Goal: Navigation & Orientation: Find specific page/section

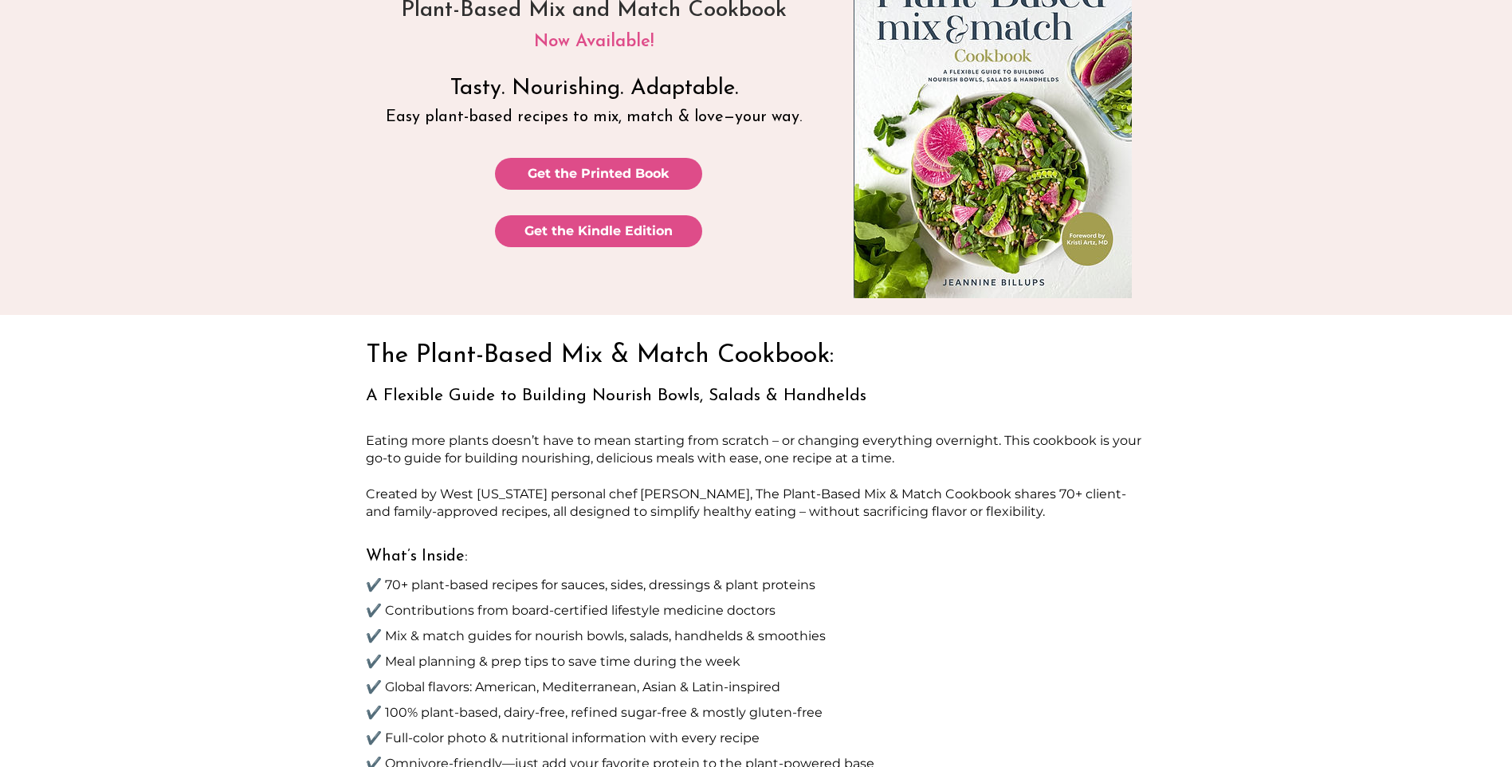
scroll to position [137, 0]
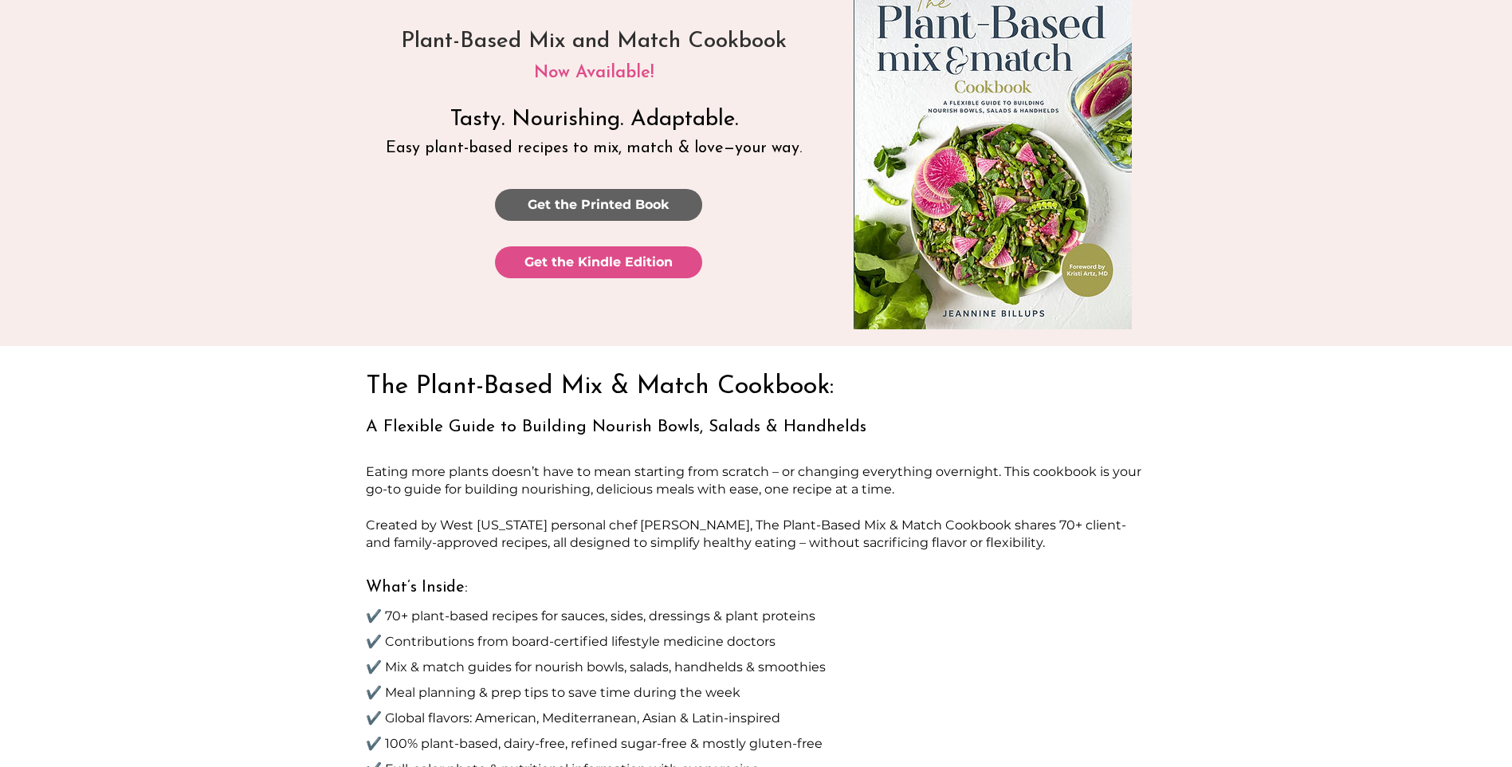
click at [623, 198] on span "Get the Printed Book" at bounding box center [599, 205] width 142 height 18
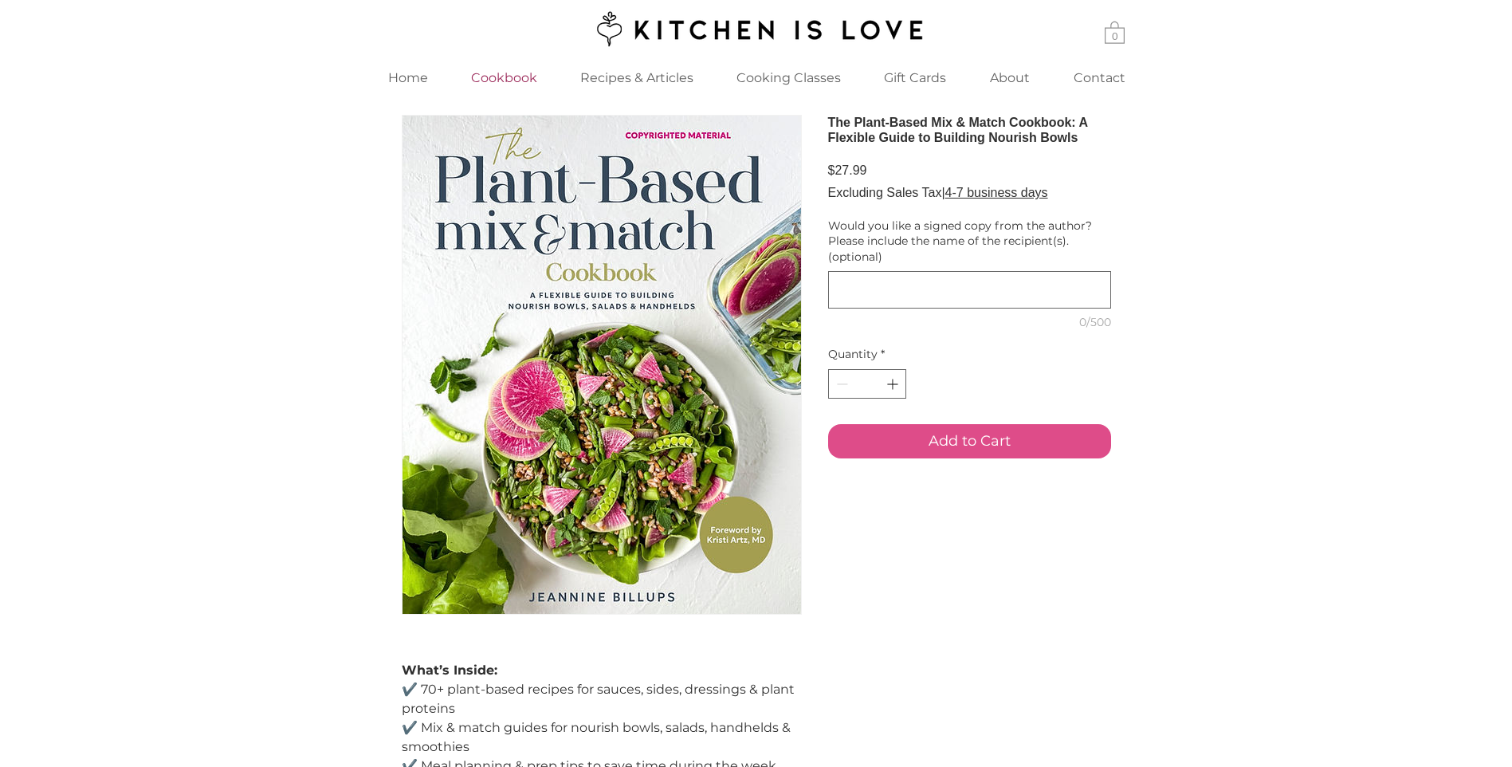
click at [508, 81] on p "Cookbook" at bounding box center [504, 78] width 82 height 34
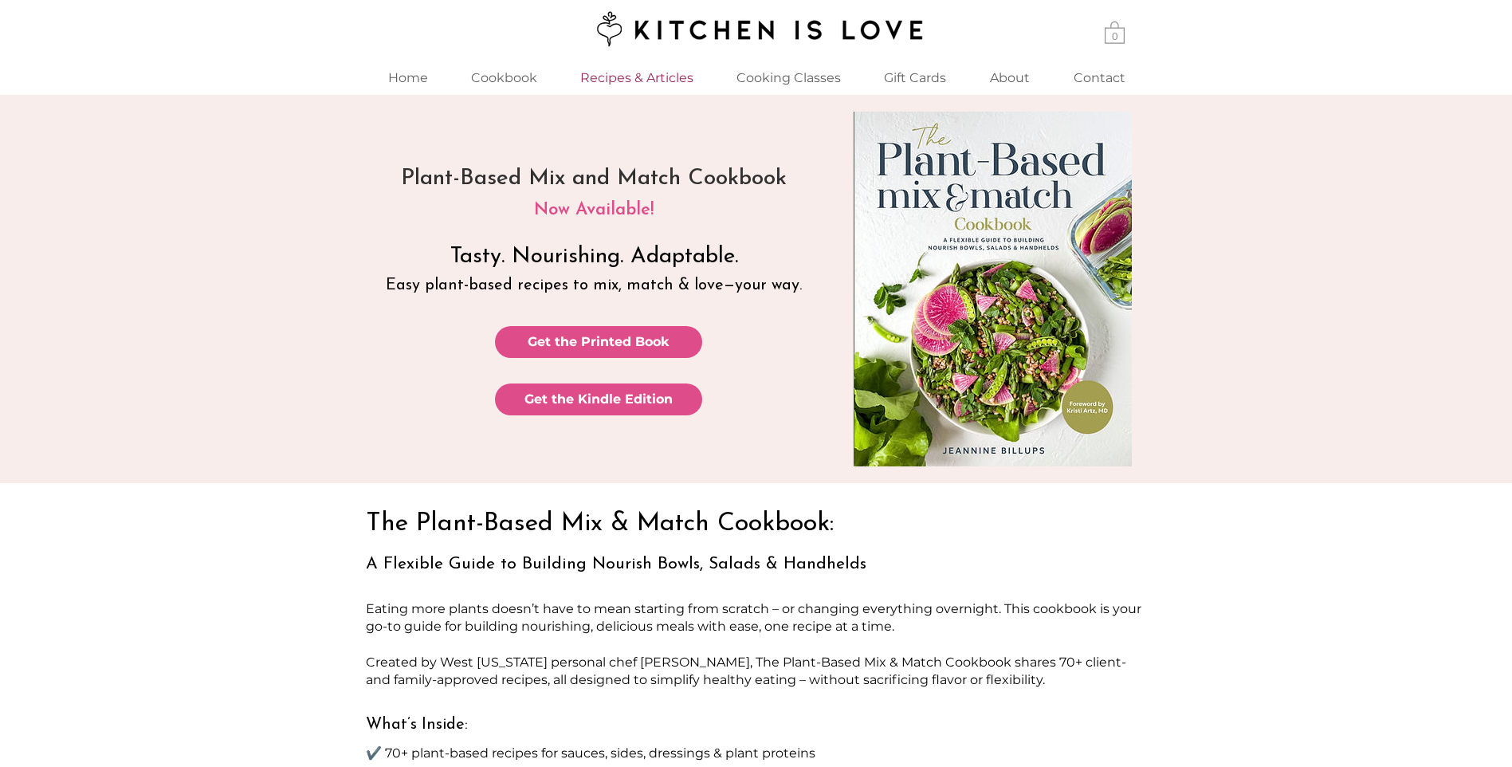
click at [626, 77] on p "Recipes & Articles" at bounding box center [636, 78] width 129 height 34
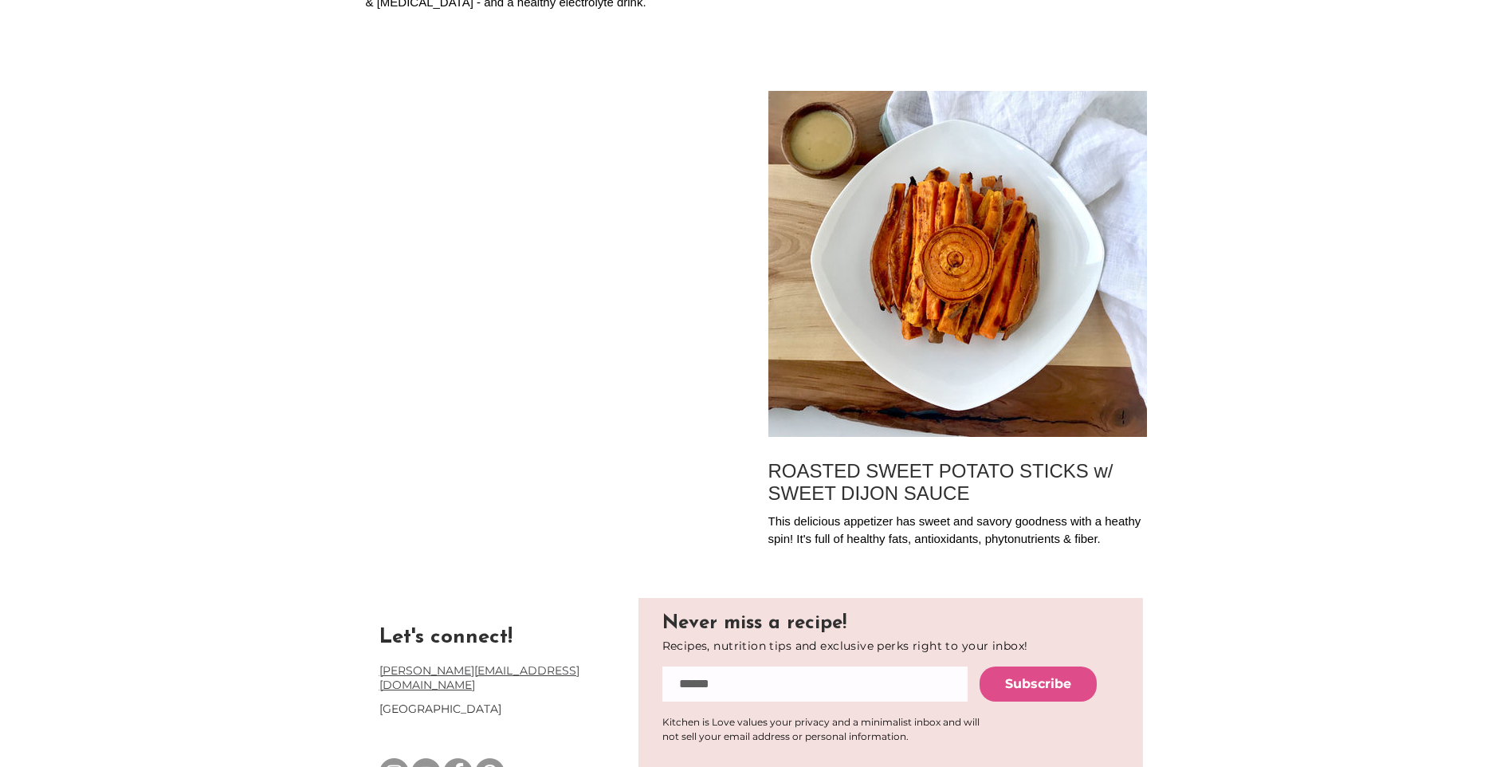
scroll to position [19576, 0]
